Goal: Task Accomplishment & Management: Use online tool/utility

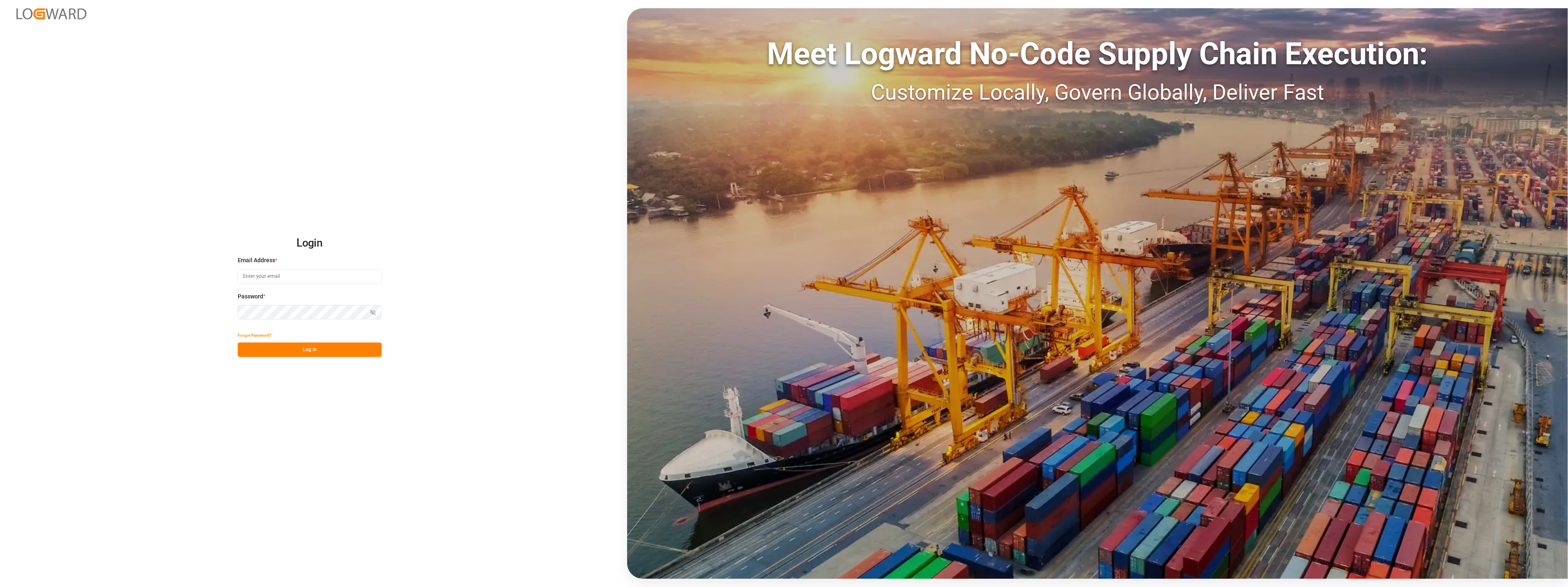
type input "[PERSON_NAME][EMAIL_ADDRESS][PERSON_NAME][DOMAIN_NAME]"
click at [323, 349] on button "Log In" at bounding box center [310, 350] width 144 height 14
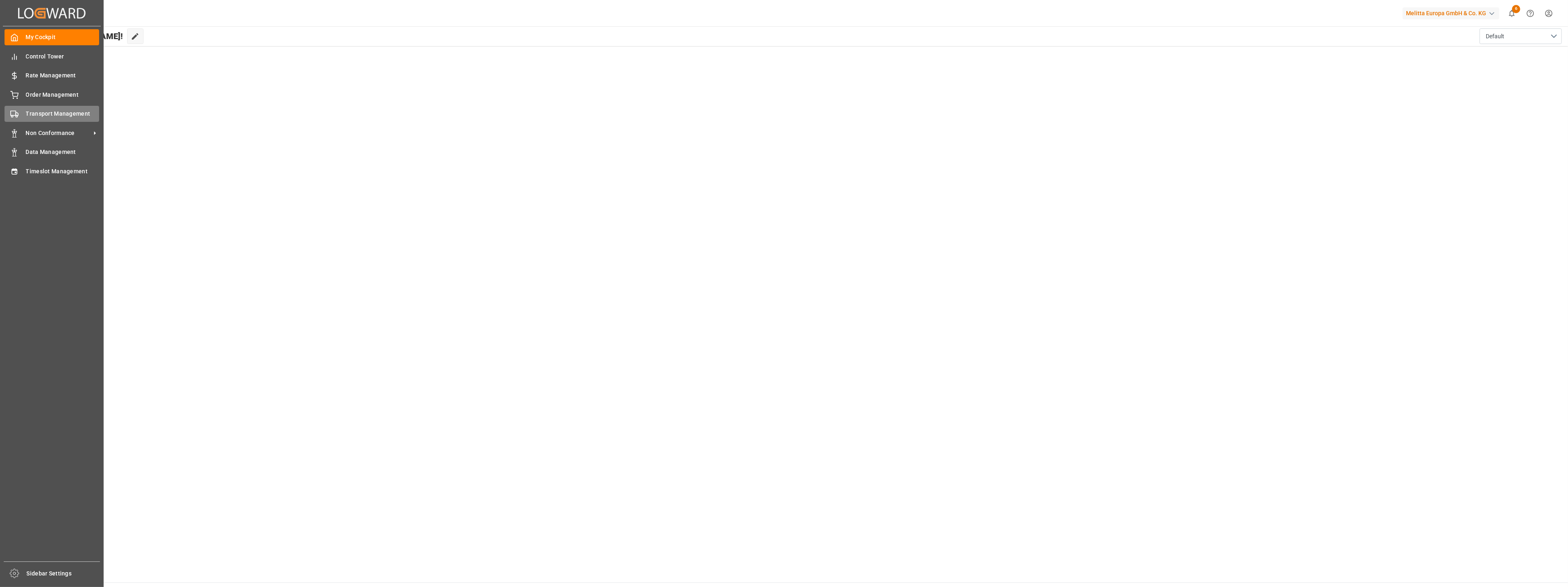
click at [71, 107] on div "Transport Management Transport Management" at bounding box center [51, 114] width 95 height 16
